Goal: Transaction & Acquisition: Subscribe to service/newsletter

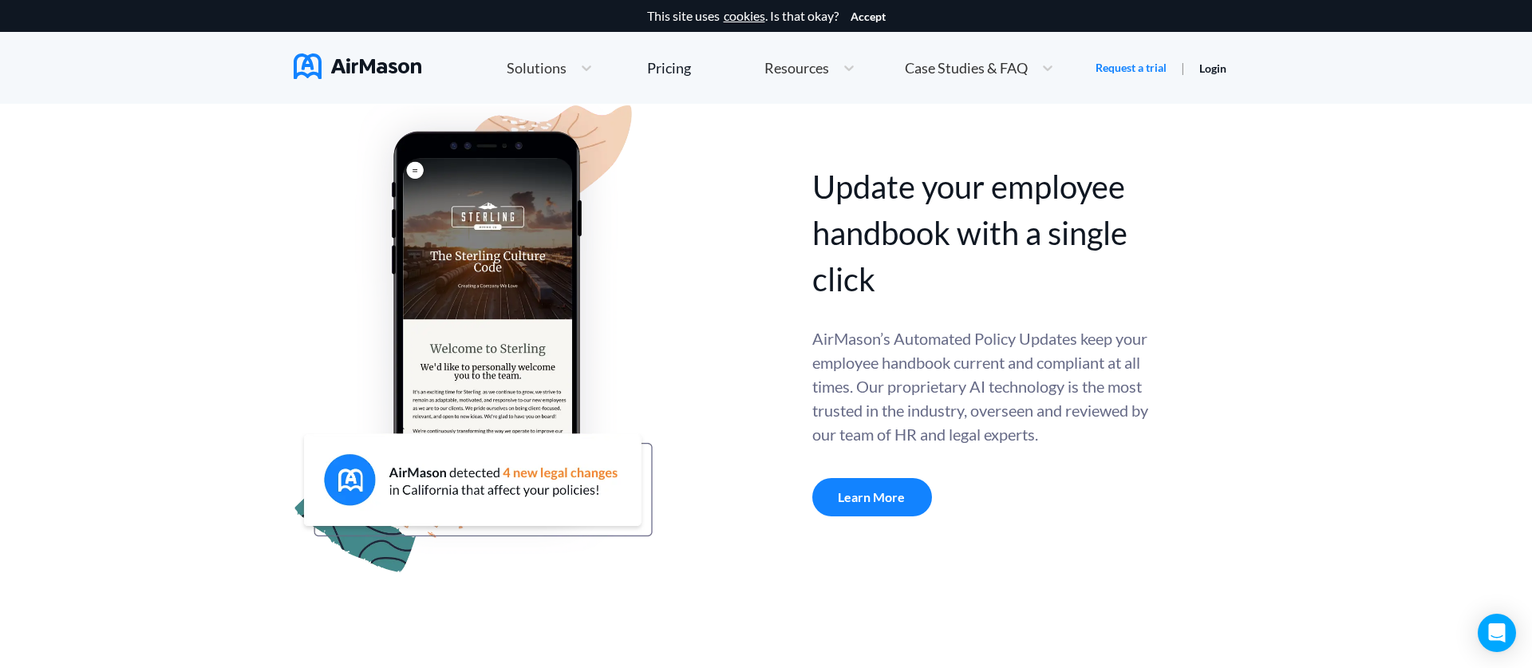
scroll to position [410, 0]
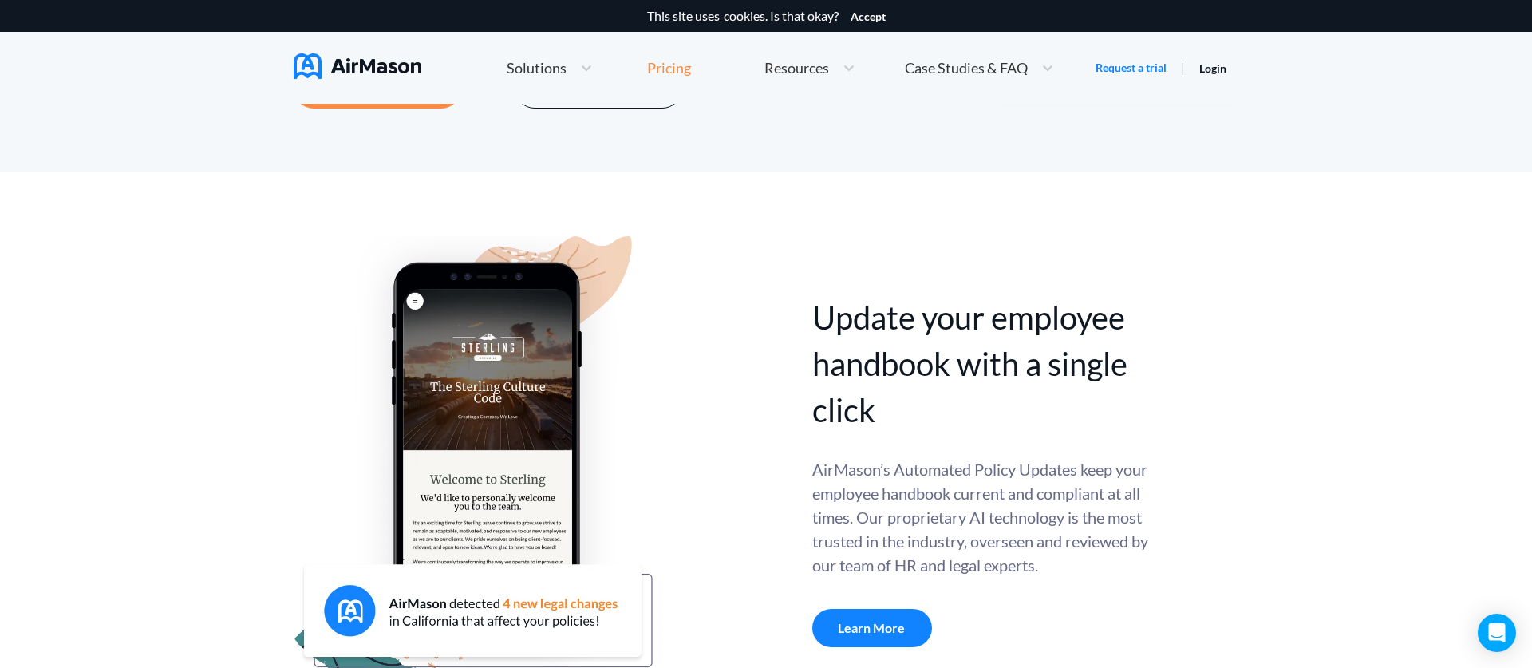
click at [649, 62] on div "Pricing" at bounding box center [669, 68] width 44 height 14
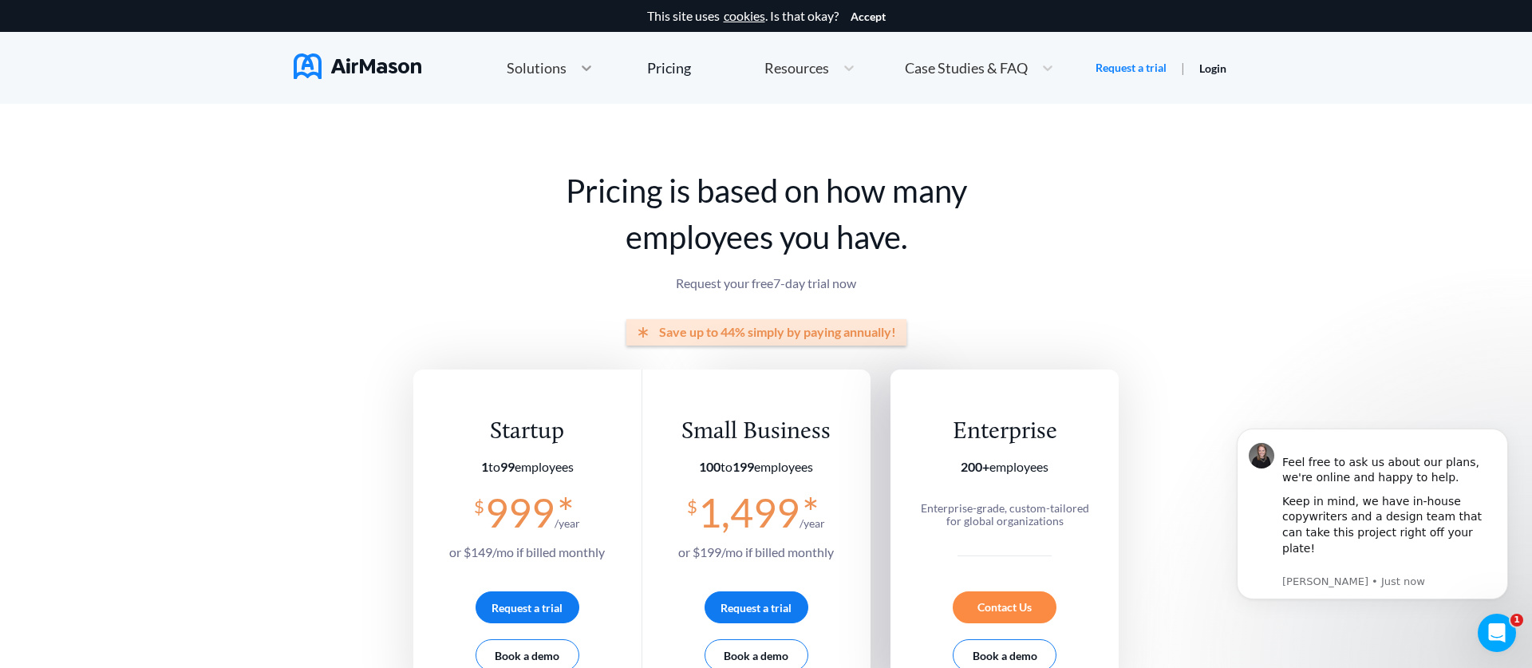
click at [583, 69] on icon at bounding box center [587, 68] width 10 height 6
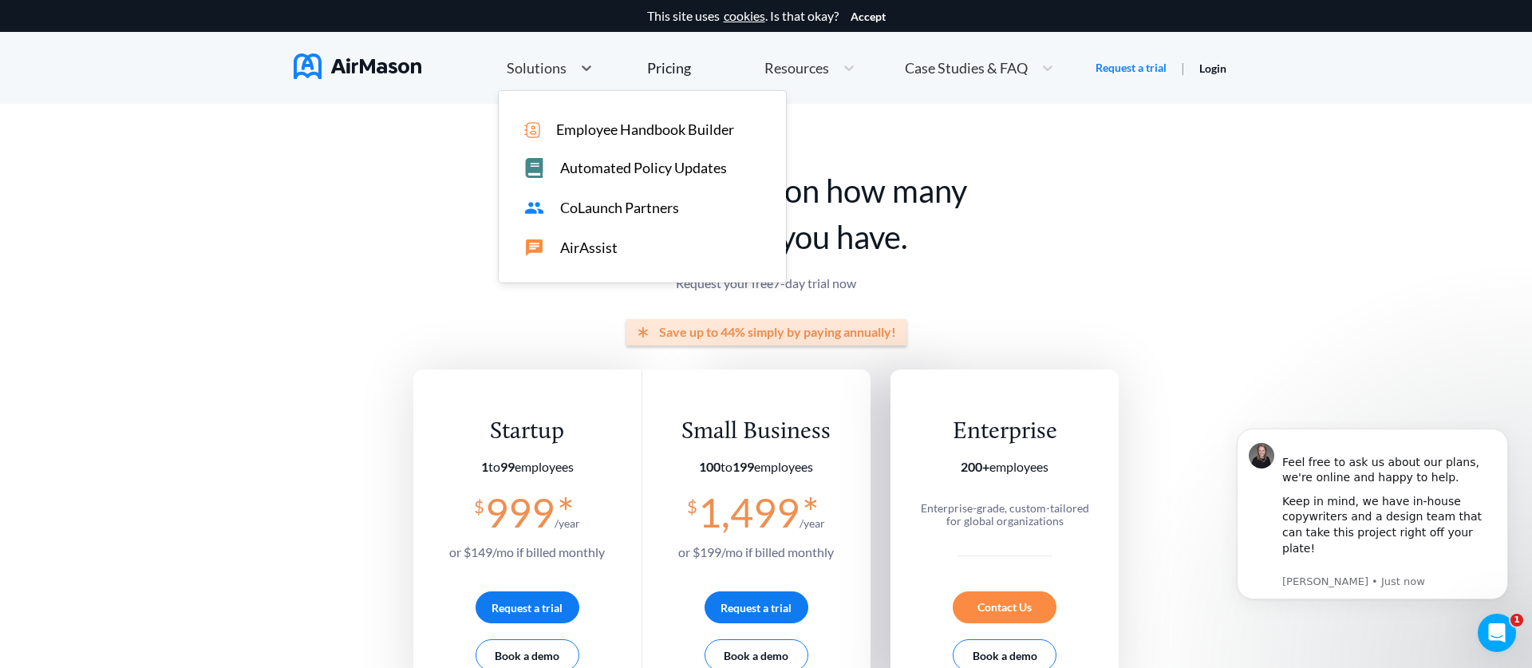
click at [583, 131] on span "Employee Handbook Builder" at bounding box center [645, 129] width 178 height 17
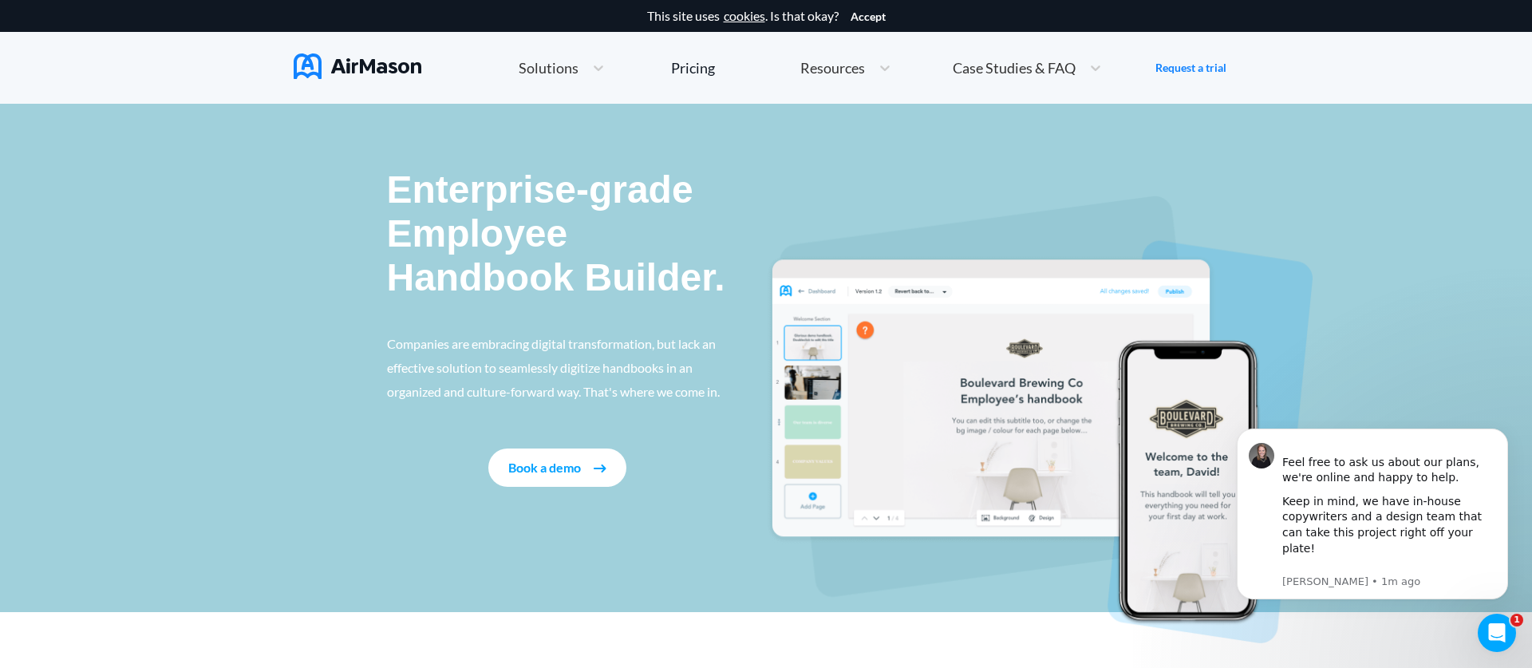
scroll to position [2, 0]
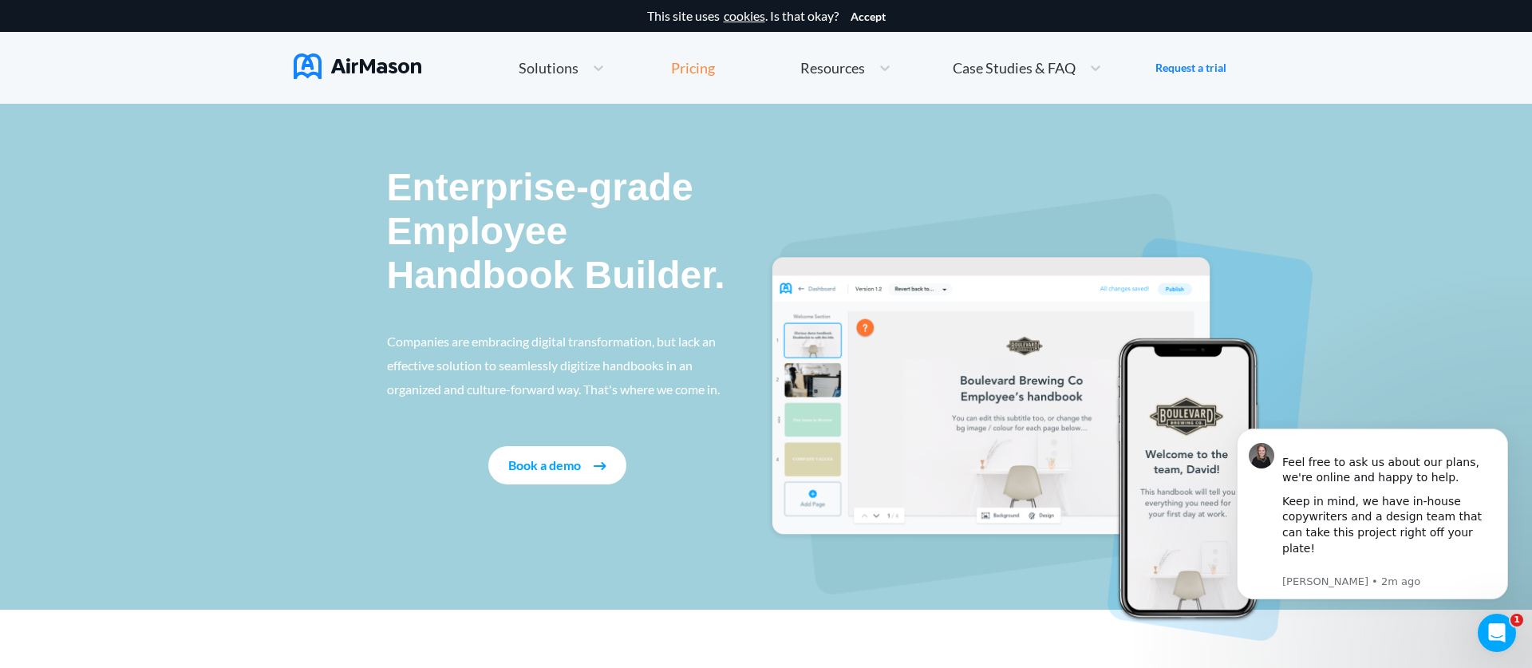
click at [708, 67] on div "Pricing" at bounding box center [693, 68] width 44 height 14
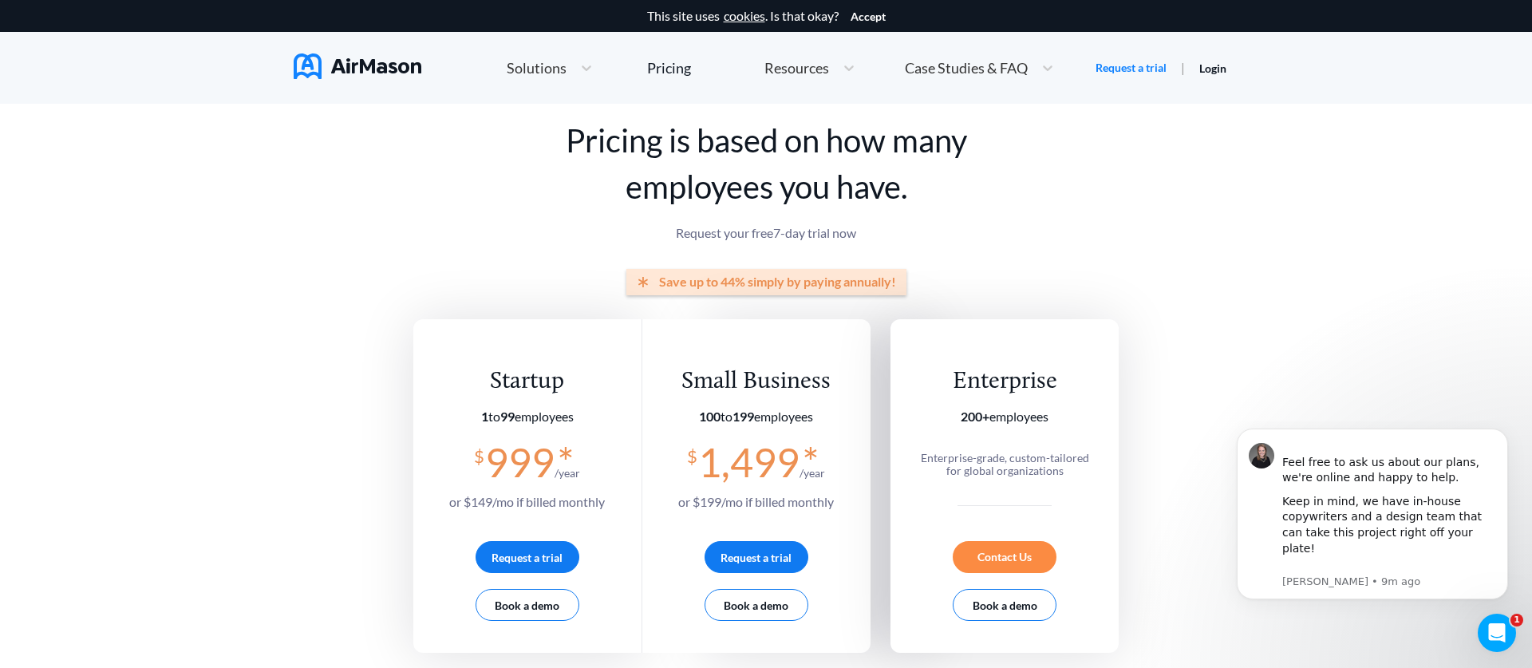
scroll to position [123, 0]
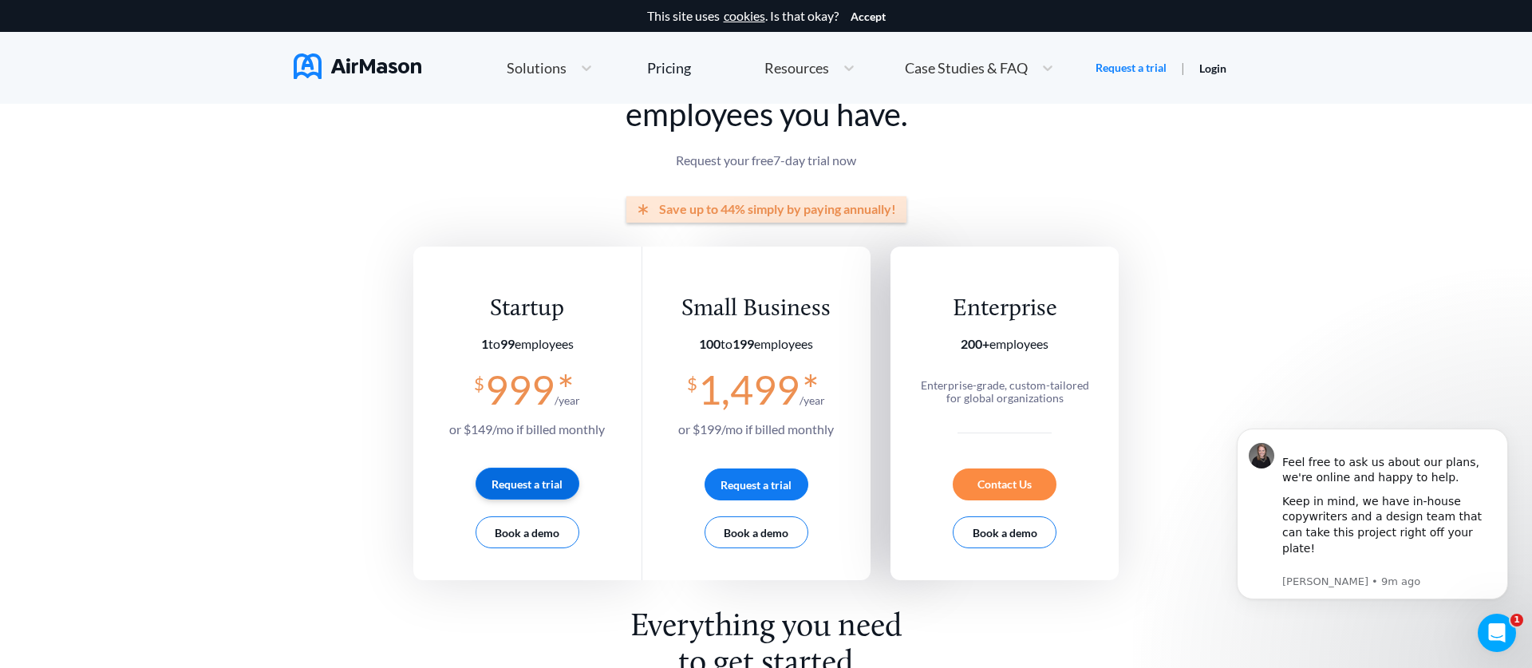
click at [559, 485] on button "Request a trial" at bounding box center [527, 484] width 104 height 32
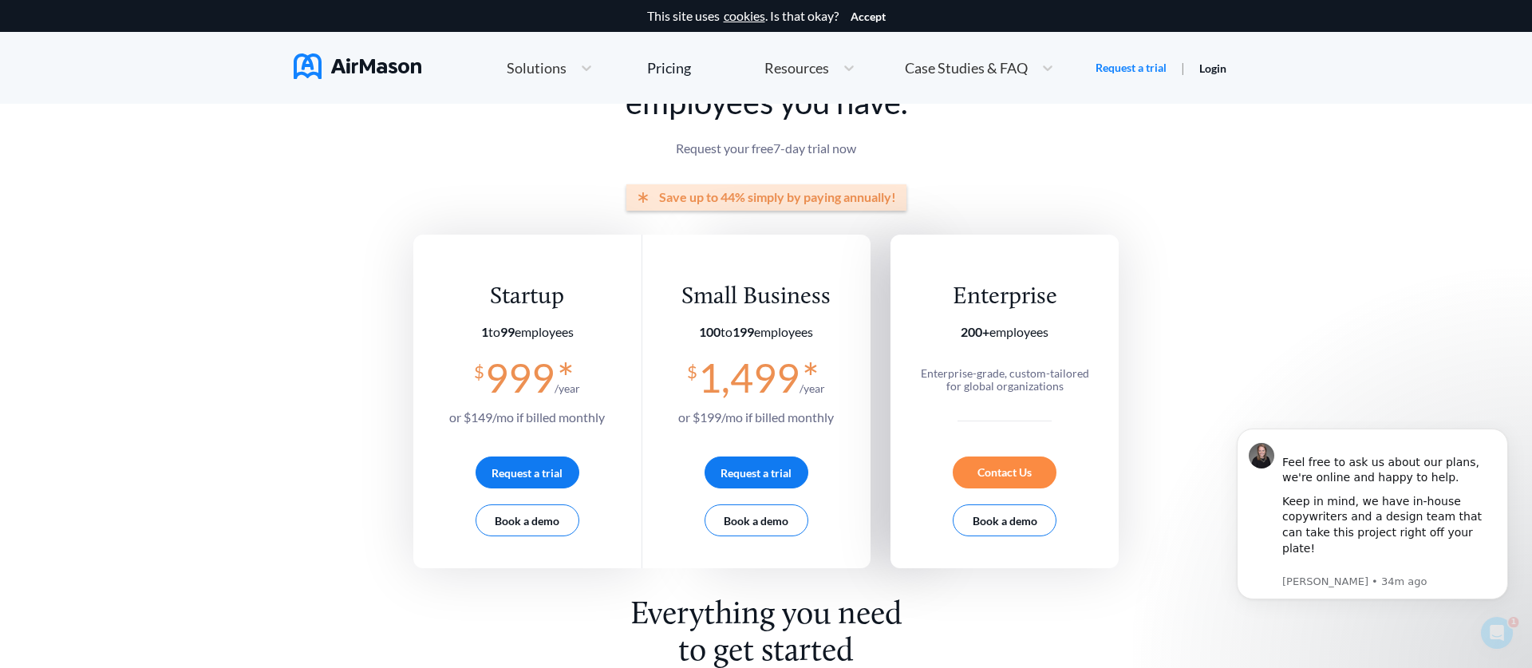
click at [548, 523] on button "Book a demo" at bounding box center [527, 520] width 104 height 32
